Goal: Task Accomplishment & Management: Manage account settings

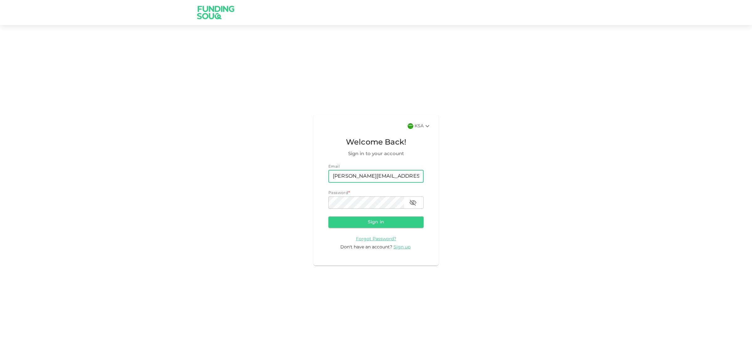
type input "LEE.ARCEO@GMAIL.COM"
click at [413, 201] on icon "button" at bounding box center [413, 203] width 8 height 8
click at [328, 217] on button "Sign in" at bounding box center [375, 222] width 95 height 11
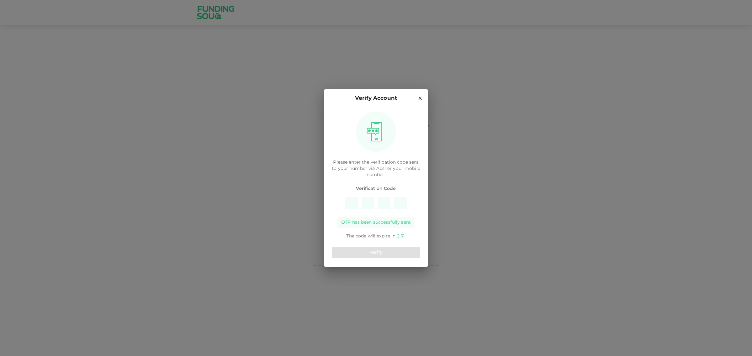
type input "2"
type input "5"
type input "3"
type input "1"
click at [408, 248] on button "Verify" at bounding box center [376, 252] width 88 height 11
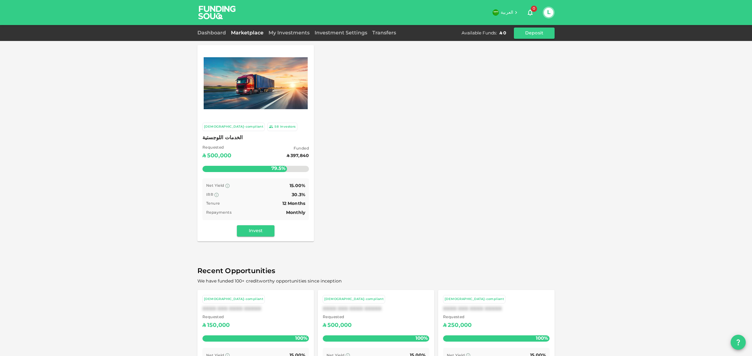
click at [249, 90] on img at bounding box center [256, 83] width 104 height 52
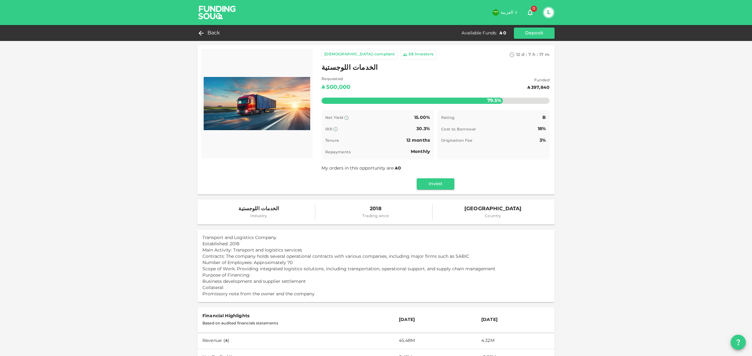
click at [415, 54] on div "Investors" at bounding box center [424, 55] width 19 height 6
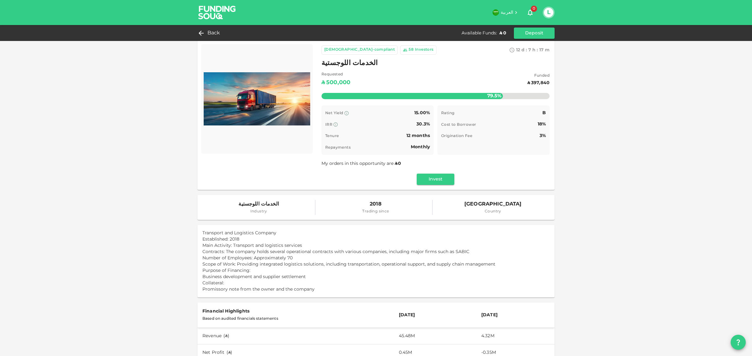
scroll to position [1, 0]
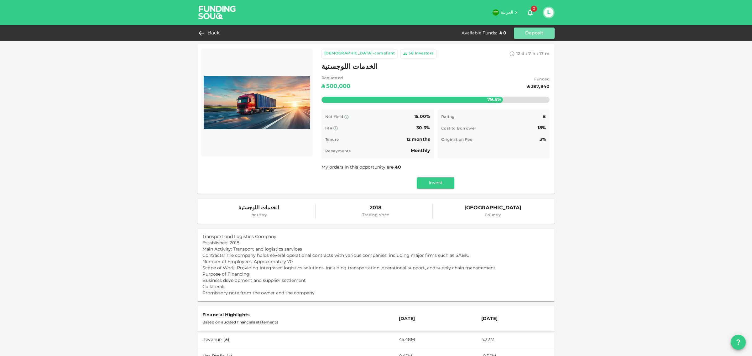
click at [541, 35] on button "Deposit" at bounding box center [534, 33] width 41 height 11
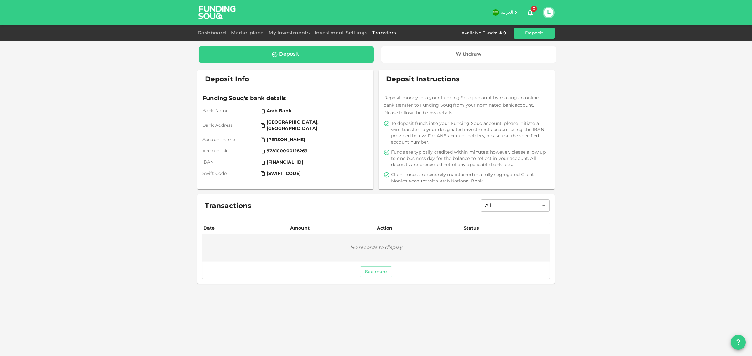
click at [315, 57] on div "Deposit" at bounding box center [286, 54] width 165 height 6
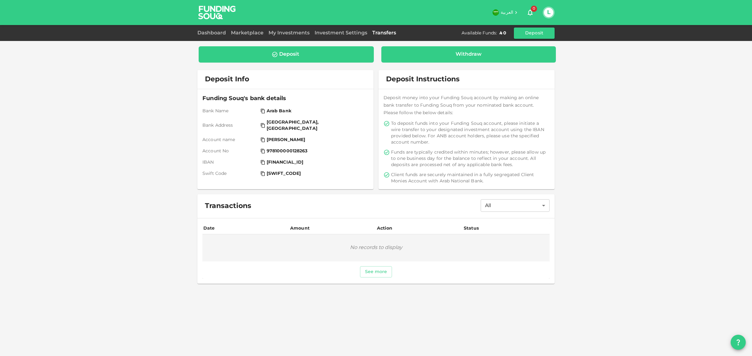
click at [470, 56] on div "Withdraw" at bounding box center [468, 54] width 26 height 6
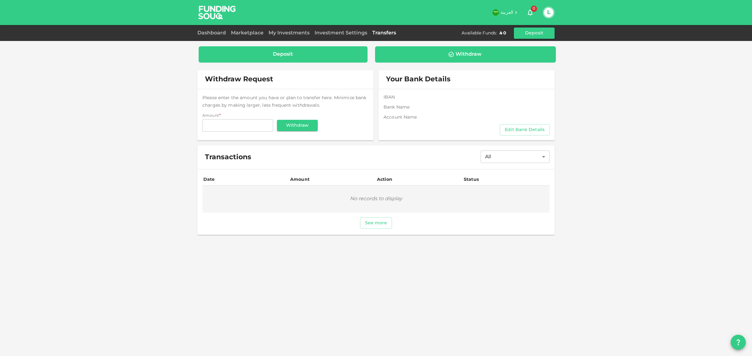
click at [334, 61] on div "Deposit" at bounding box center [283, 54] width 169 height 16
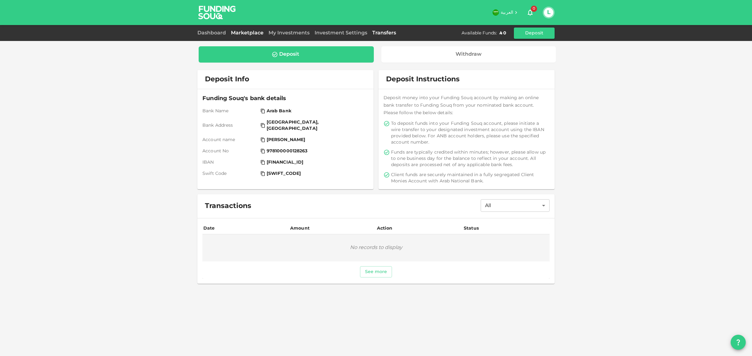
click at [256, 33] on link "Marketplace" at bounding box center [247, 33] width 38 height 5
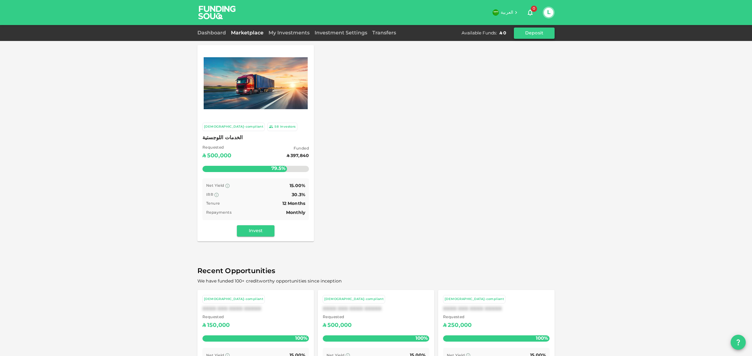
click at [527, 38] on button "Deposit" at bounding box center [534, 33] width 41 height 11
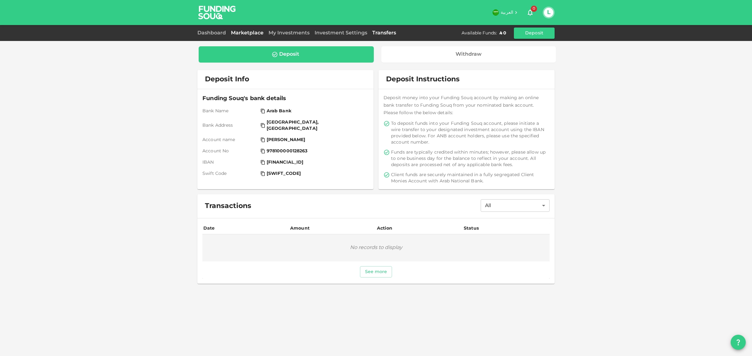
click at [258, 34] on link "Marketplace" at bounding box center [247, 33] width 38 height 5
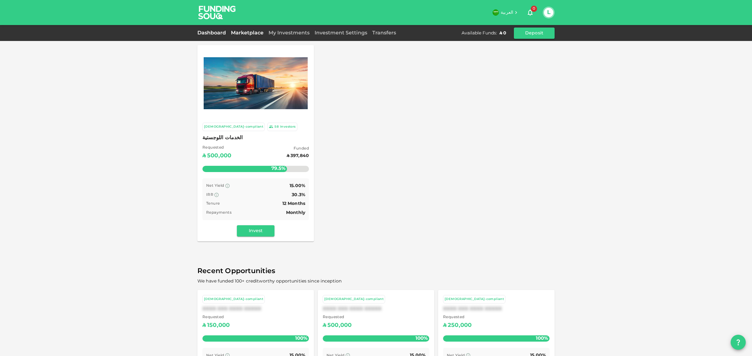
click at [222, 34] on link "Dashboard" at bounding box center [212, 33] width 31 height 5
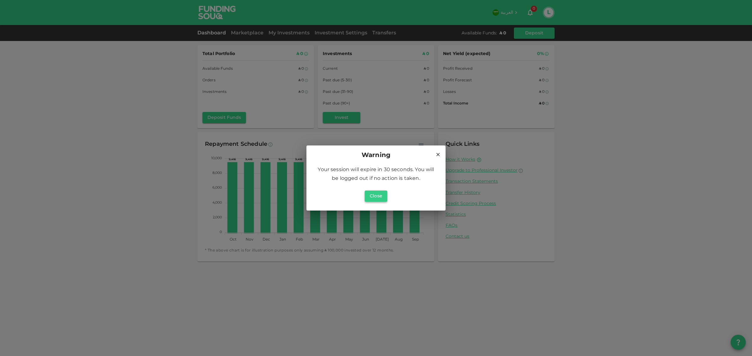
click at [377, 198] on button "Close" at bounding box center [375, 196] width 23 height 11
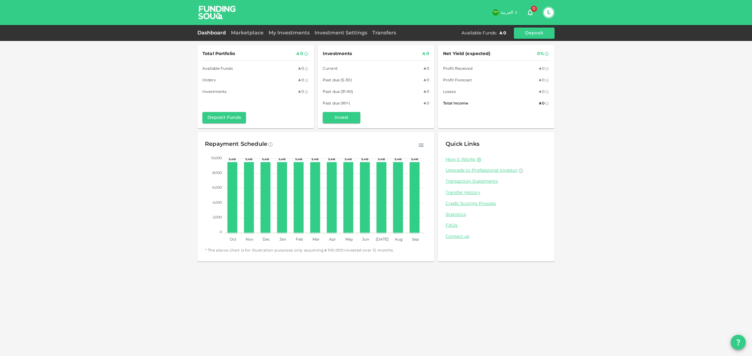
click at [254, 30] on div "Marketplace" at bounding box center [247, 33] width 38 height 8
click at [254, 32] on link "Marketplace" at bounding box center [247, 33] width 38 height 5
click at [454, 161] on link "How it Works" at bounding box center [460, 160] width 30 height 6
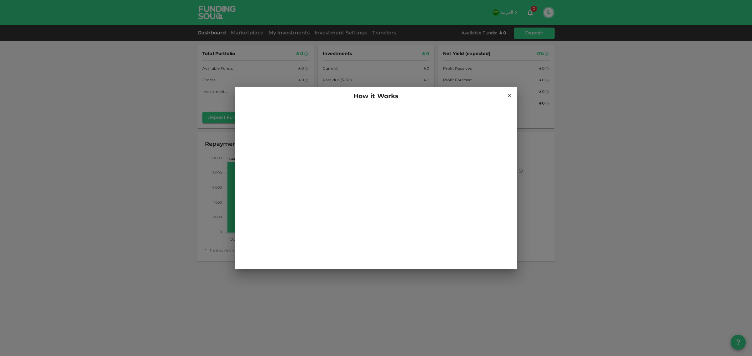
click at [513, 95] on h2 "How it Works" at bounding box center [376, 97] width 282 height 20
click at [509, 96] on icon at bounding box center [509, 96] width 6 height 6
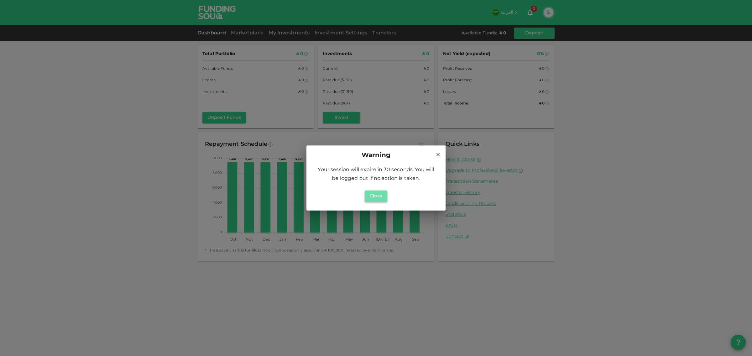
click at [382, 195] on button "Close" at bounding box center [375, 196] width 23 height 11
